Goal: Book appointment/travel/reservation

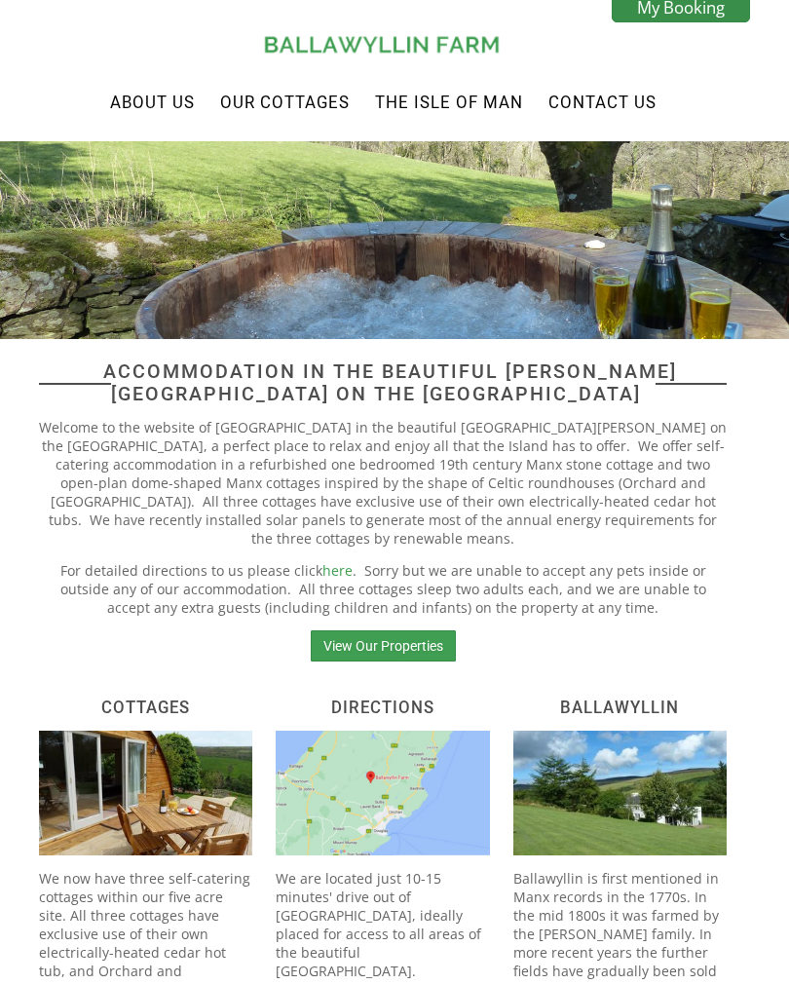
scroll to position [299, 0]
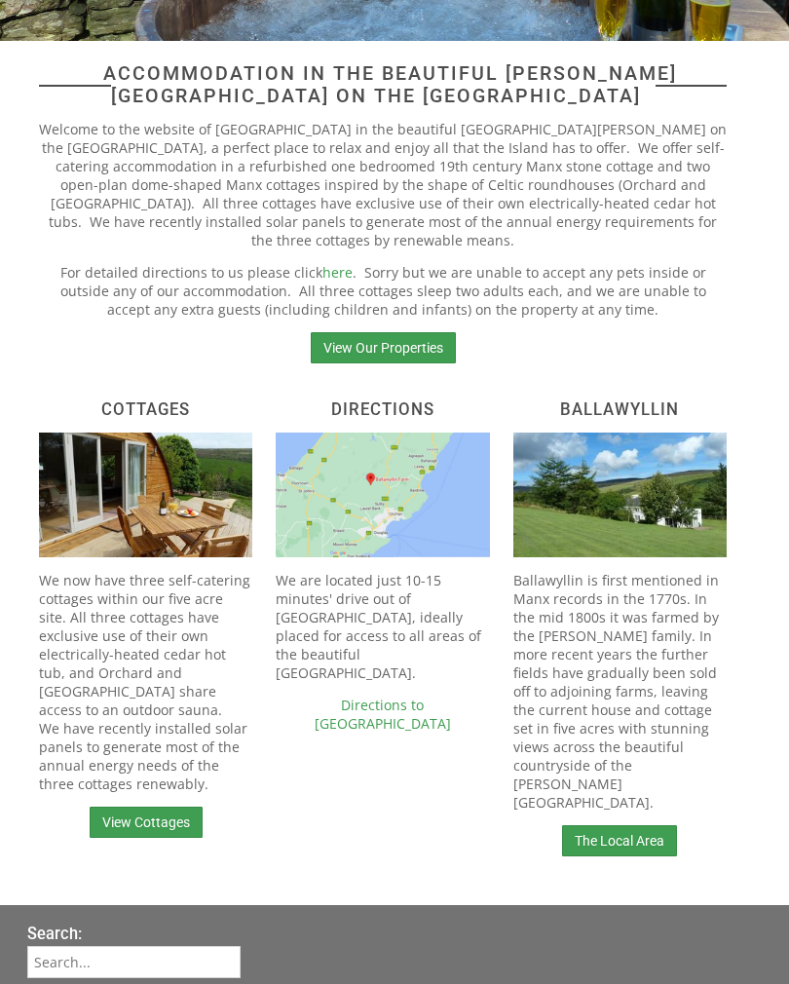
click at [126, 824] on link "View Cottages" at bounding box center [146, 822] width 113 height 31
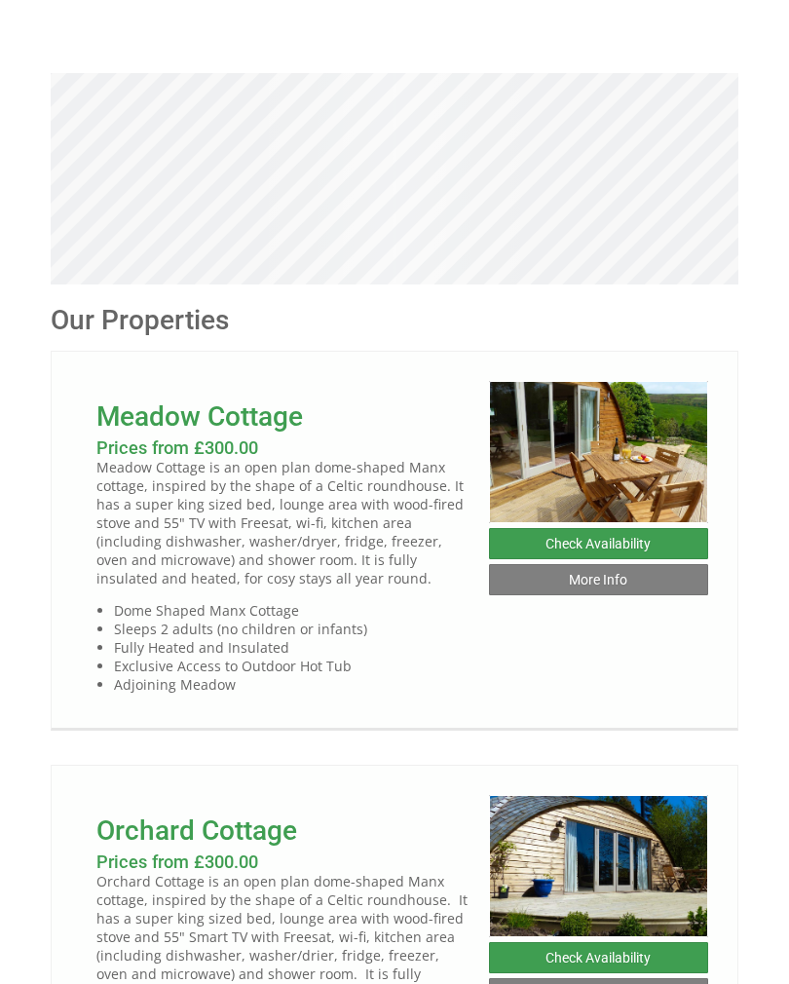
scroll to position [367, 0]
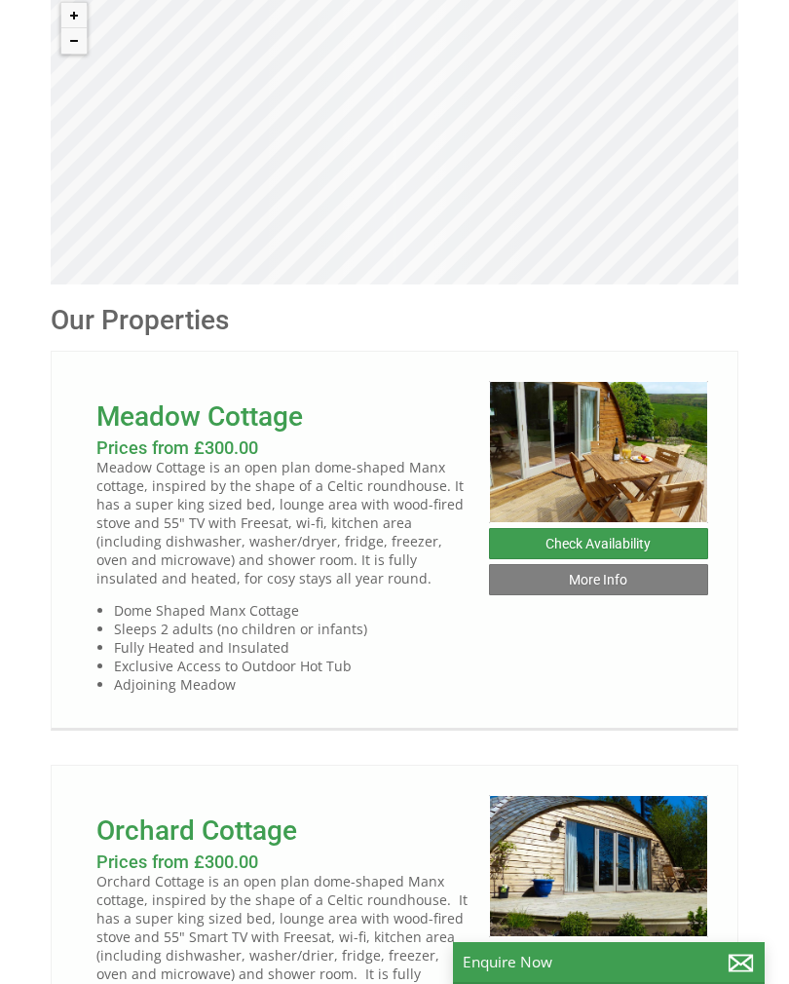
click at [510, 587] on link "More Info" at bounding box center [598, 579] width 219 height 31
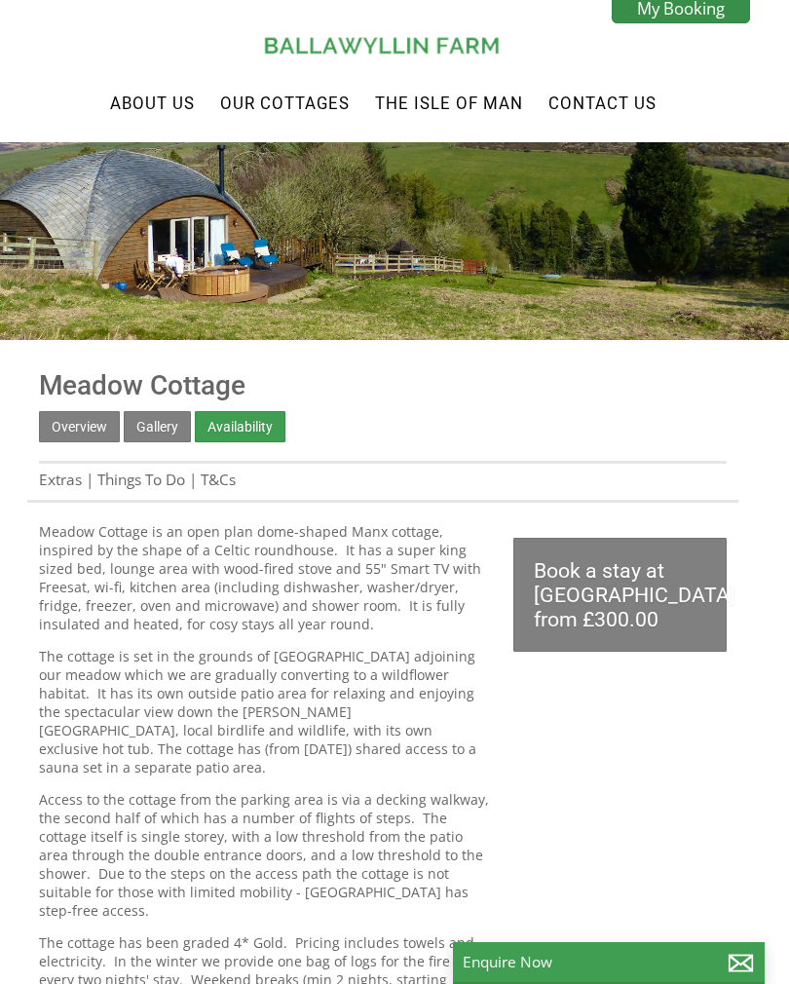
click at [151, 426] on link "Gallery" at bounding box center [157, 426] width 67 height 31
